Goal: Task Accomplishment & Management: Manage account settings

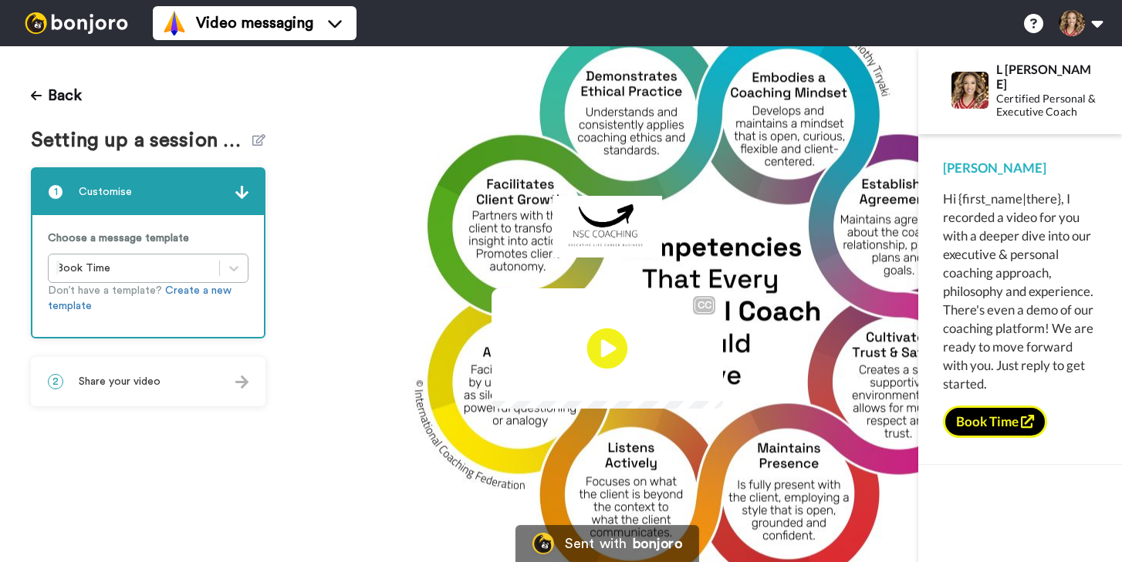
click at [609, 342] on icon at bounding box center [607, 349] width 41 height 41
click at [45, 89] on button "Back" at bounding box center [56, 95] width 51 height 37
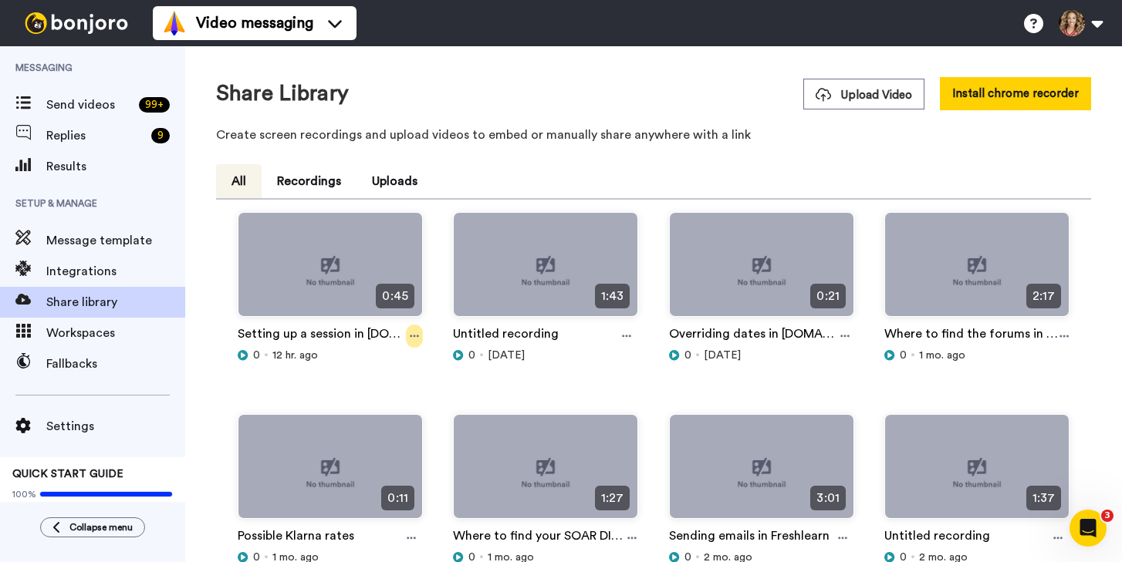
click at [414, 335] on icon at bounding box center [414, 336] width 9 height 11
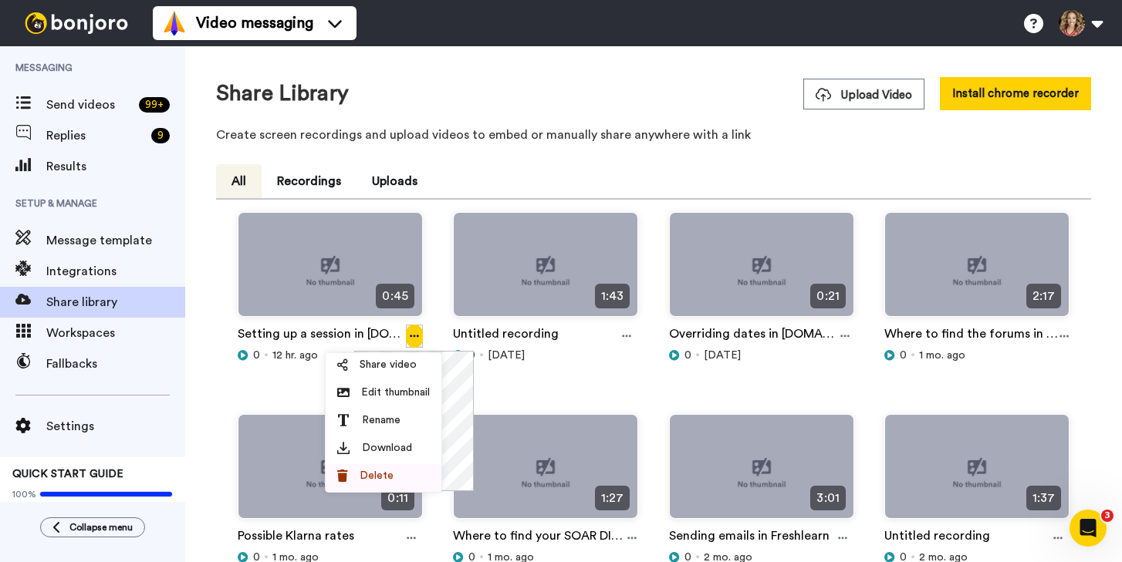
click at [387, 474] on span "Delete" at bounding box center [376, 475] width 34 height 15
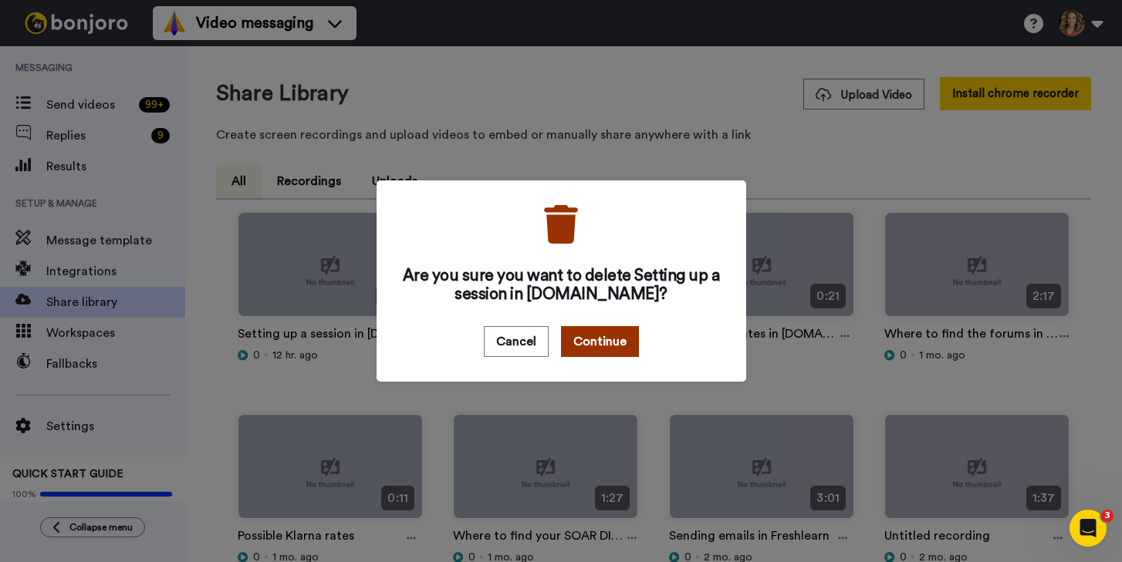
click at [609, 349] on button "Continue" at bounding box center [600, 341] width 78 height 31
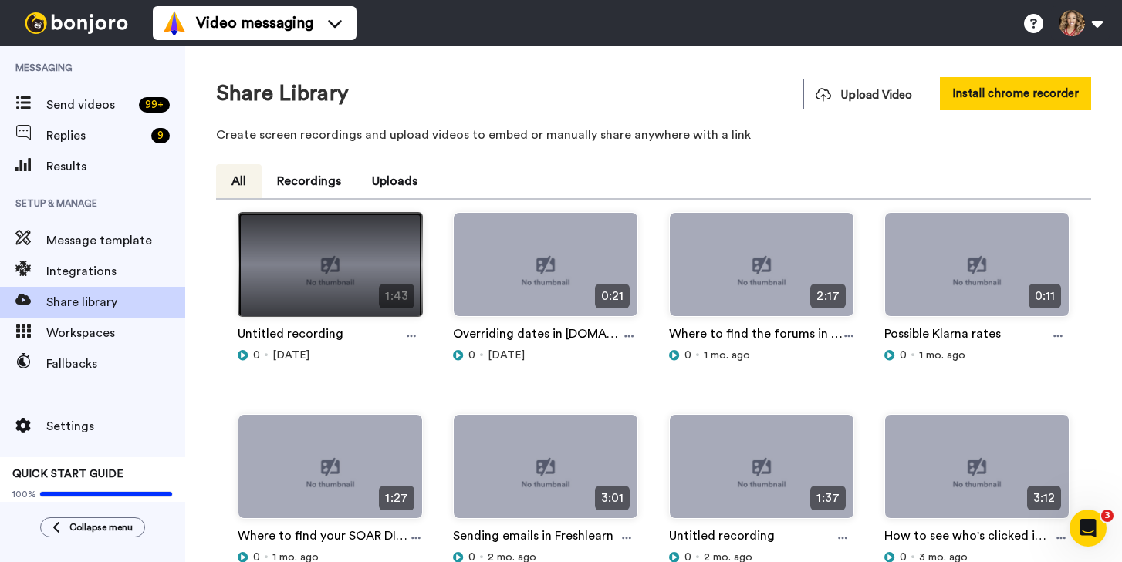
click at [346, 275] on img at bounding box center [330, 271] width 184 height 116
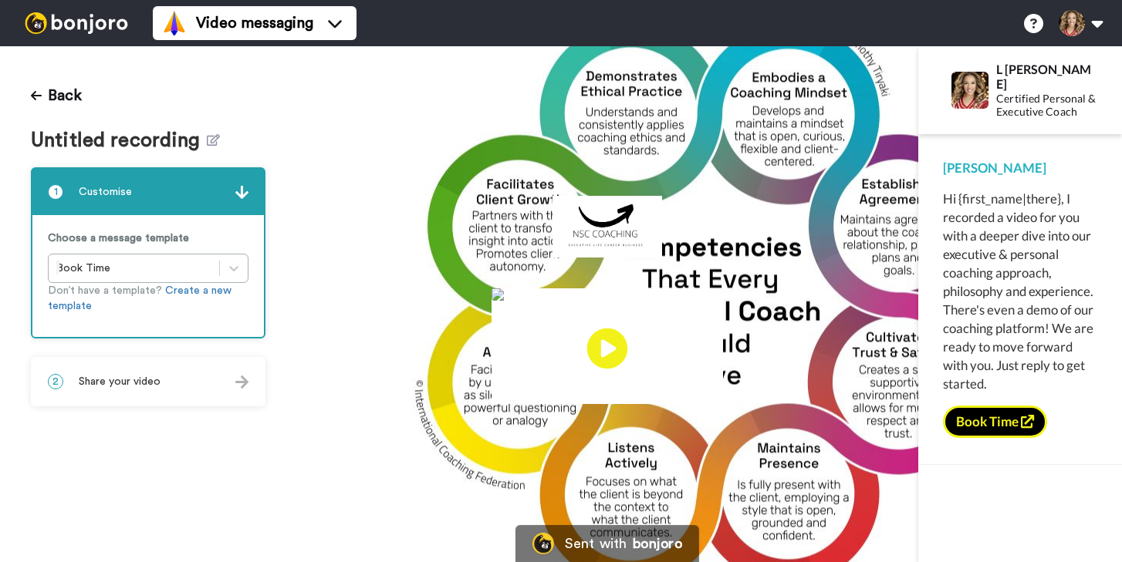
click at [611, 352] on icon "Play/Pause" at bounding box center [607, 348] width 41 height 73
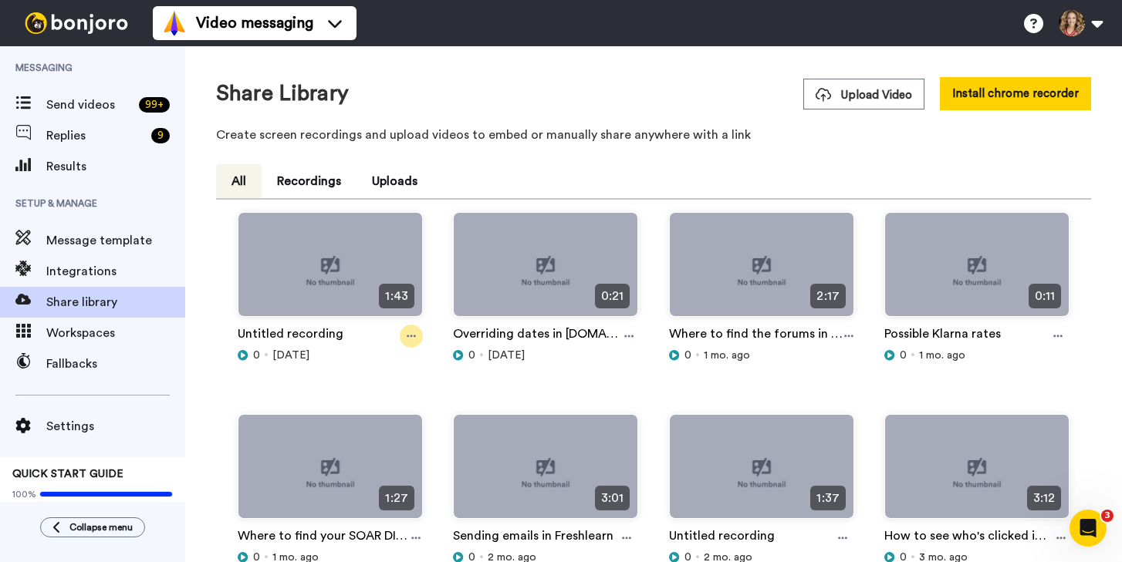
click at [408, 337] on icon at bounding box center [411, 336] width 9 height 11
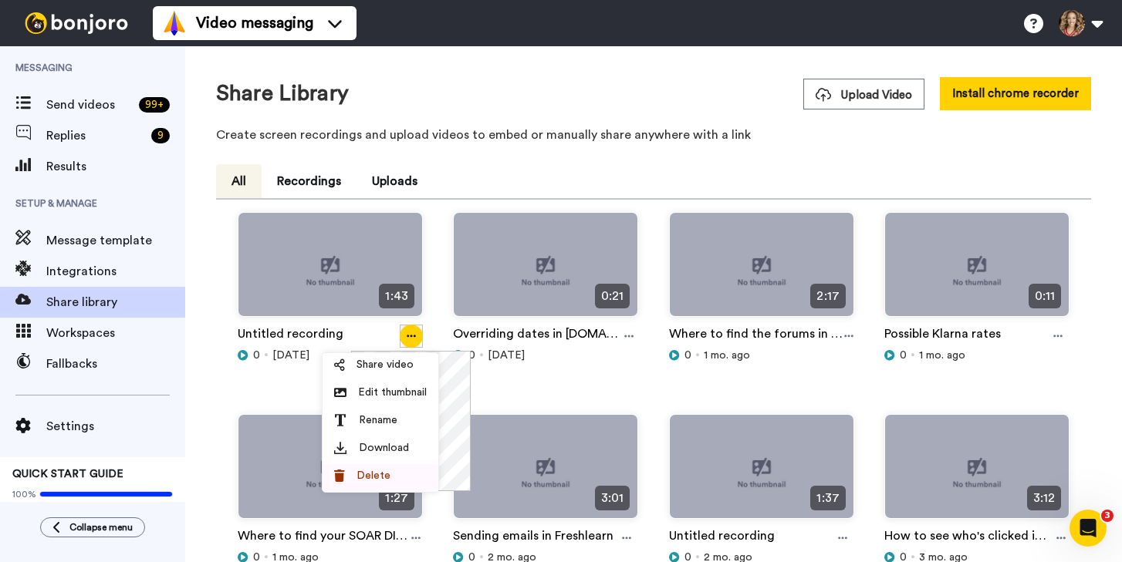
click at [388, 482] on div "Delete" at bounding box center [380, 475] width 93 height 15
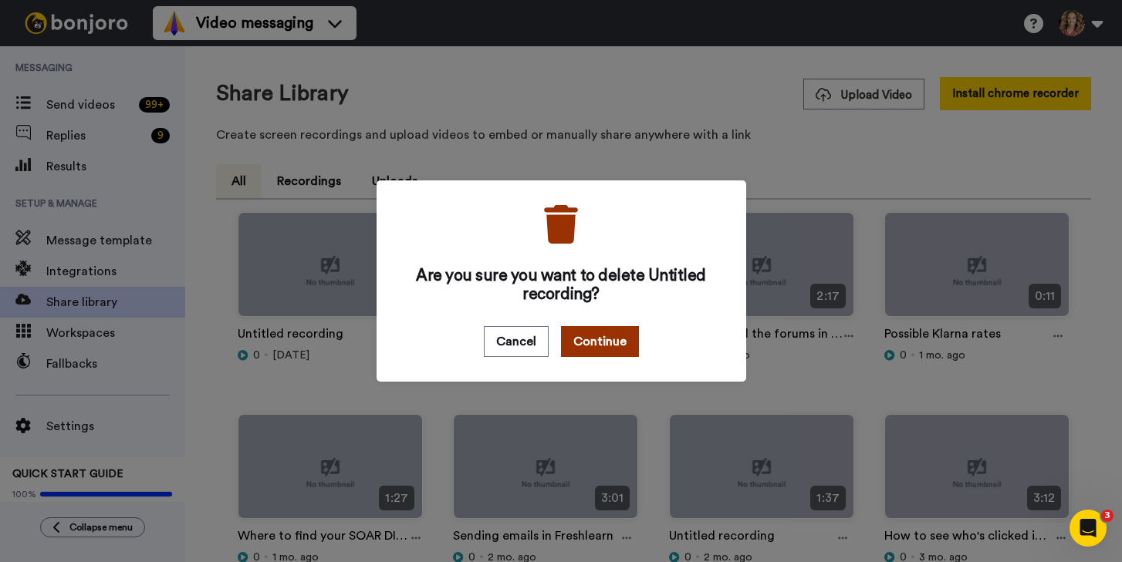
click at [592, 343] on button "Continue" at bounding box center [600, 341] width 78 height 31
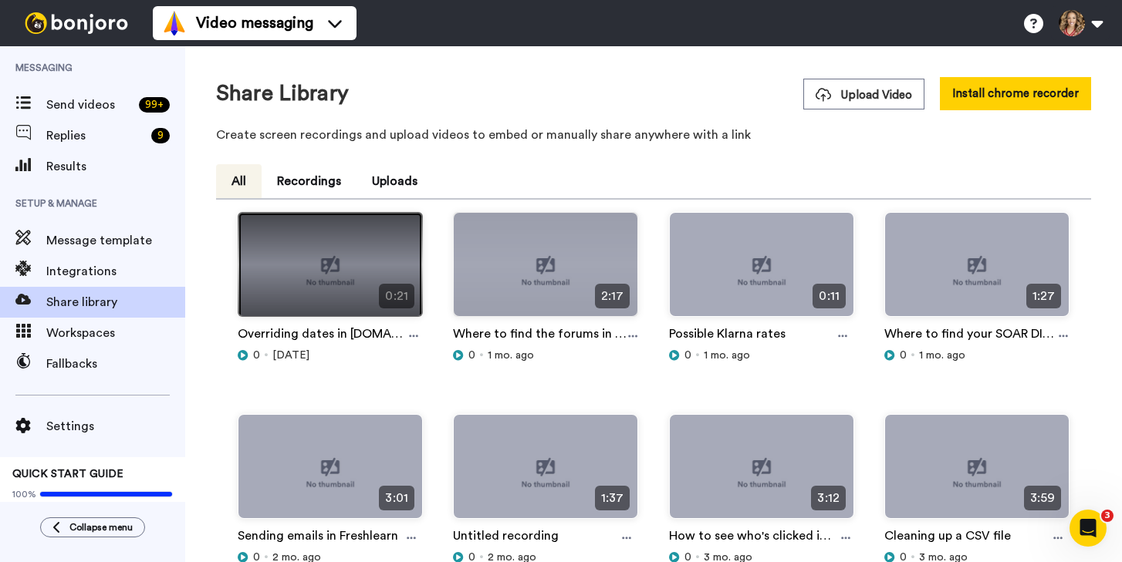
click at [353, 255] on img at bounding box center [330, 271] width 184 height 116
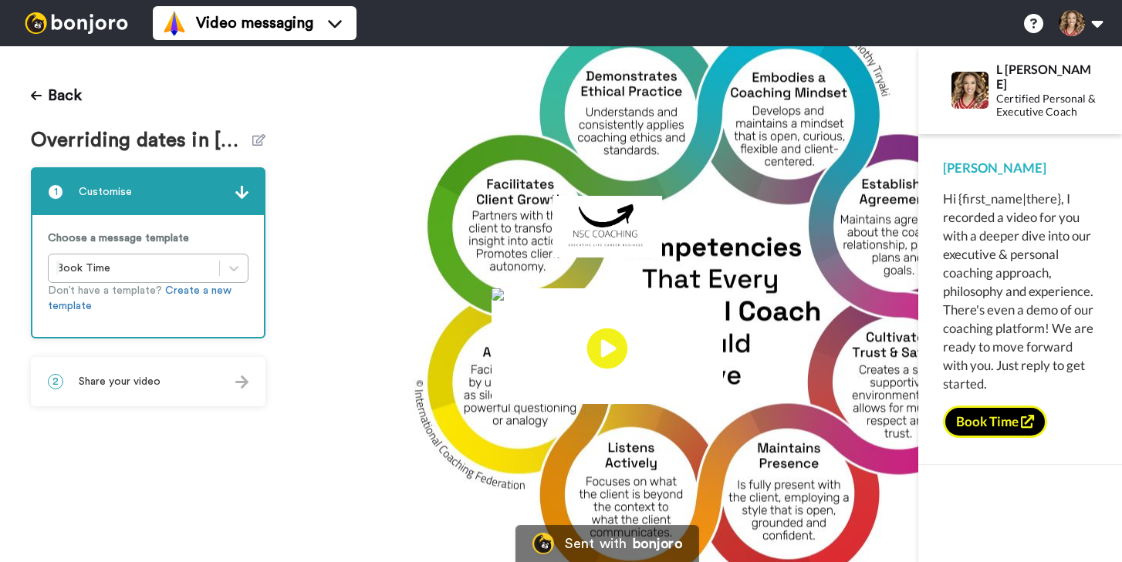
click at [609, 354] on icon at bounding box center [607, 349] width 41 height 41
click at [38, 97] on icon at bounding box center [36, 95] width 11 height 12
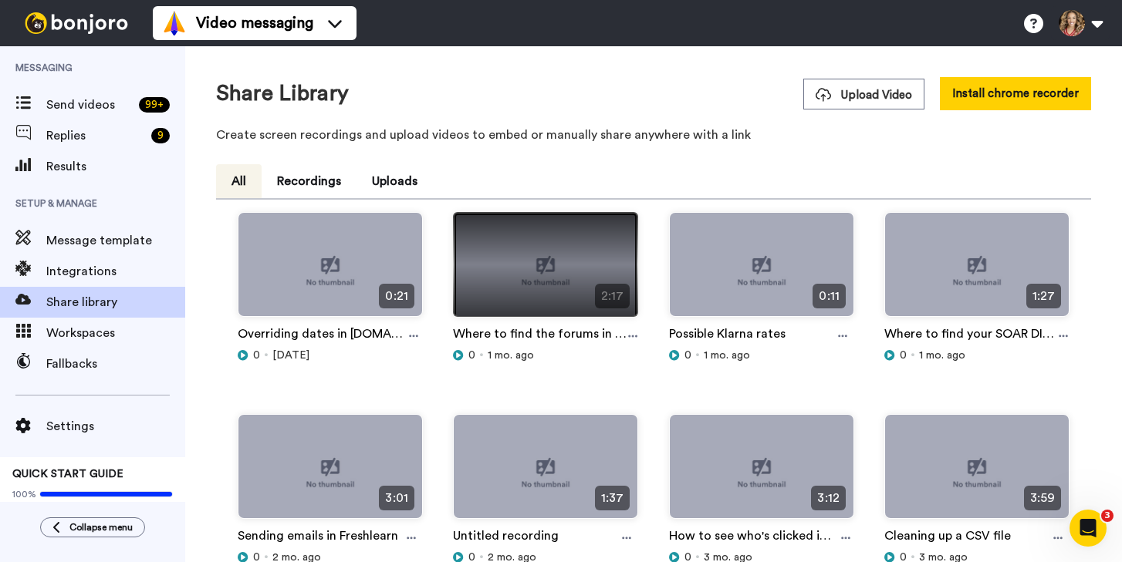
click at [551, 278] on img at bounding box center [546, 271] width 184 height 116
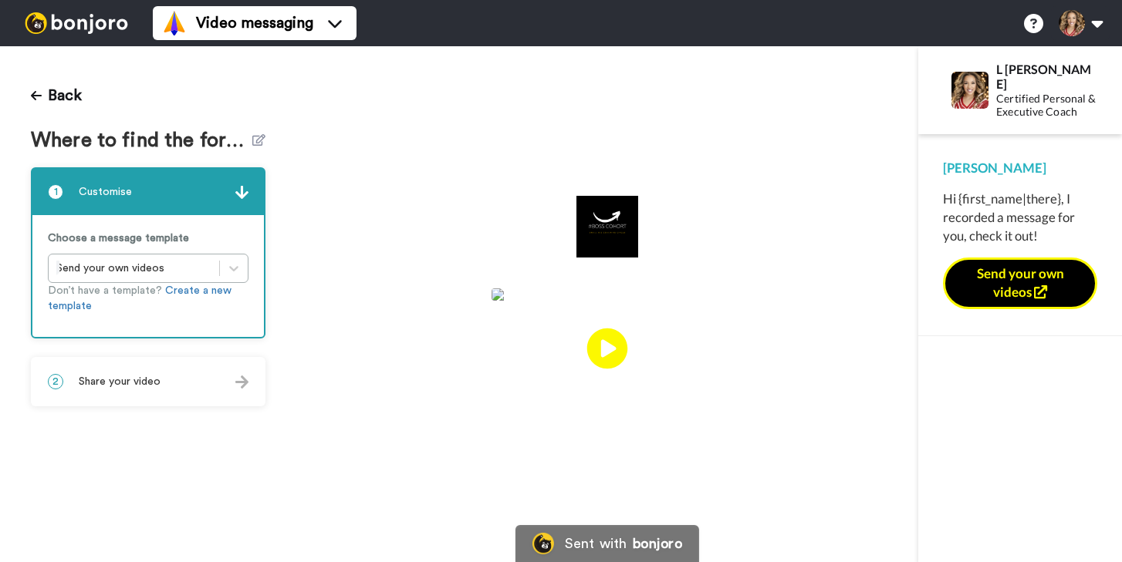
click at [613, 340] on icon at bounding box center [607, 349] width 41 height 41
